Goal: Check status: Check status

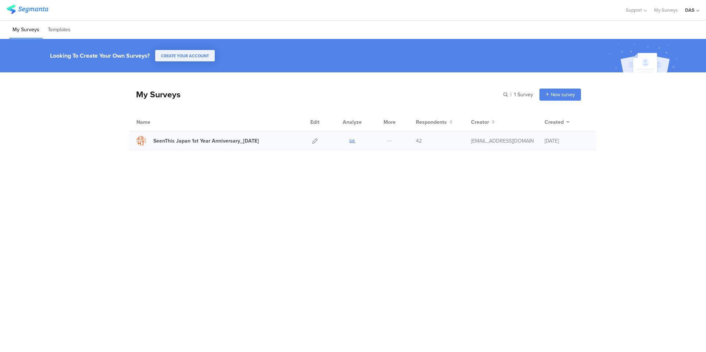
click at [352, 140] on icon at bounding box center [353, 141] width 6 height 6
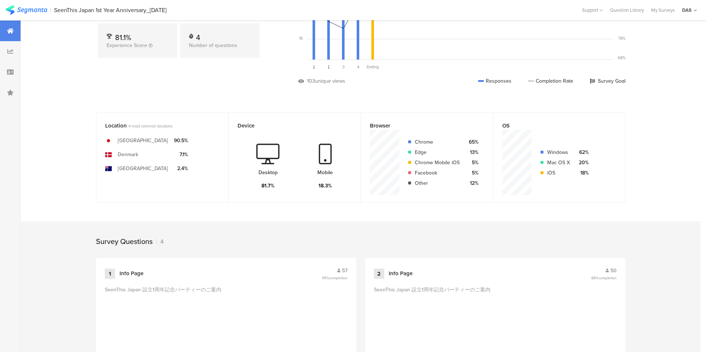
scroll to position [248, 0]
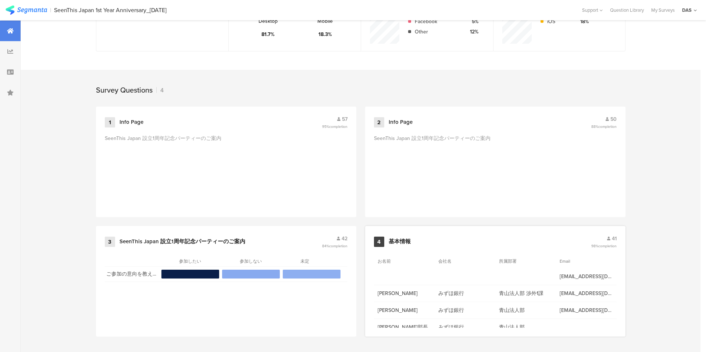
click at [608, 242] on div "41 98% completion" at bounding box center [603, 242] width 25 height 14
